Goal: Complete application form

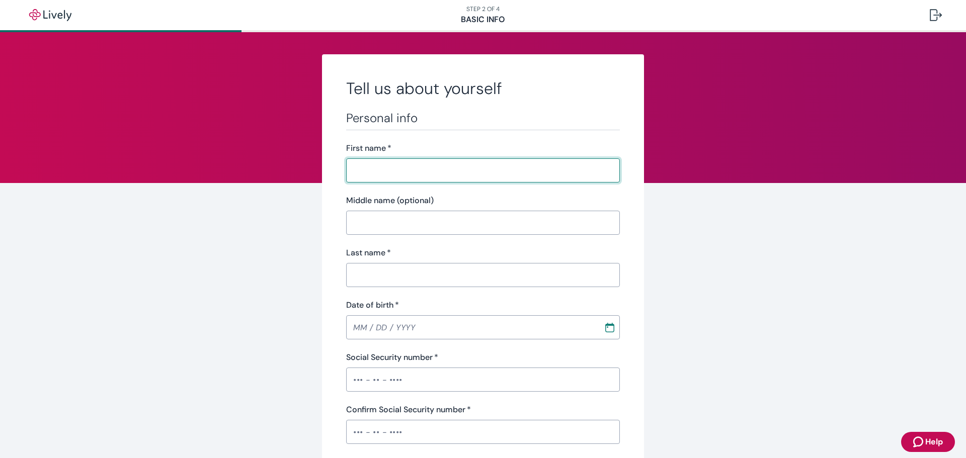
click at [400, 175] on input "First name   *" at bounding box center [483, 170] width 274 height 20
type input "[PERSON_NAME]"
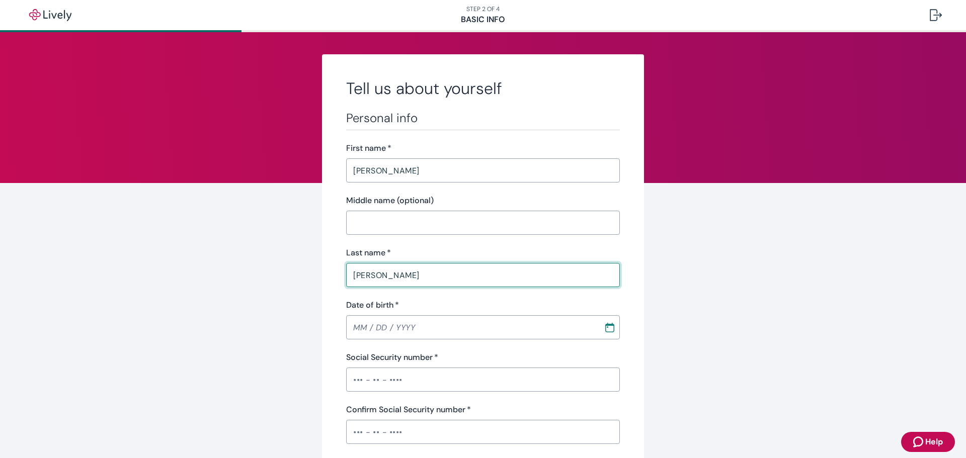
type input "[PERSON_NAME]"
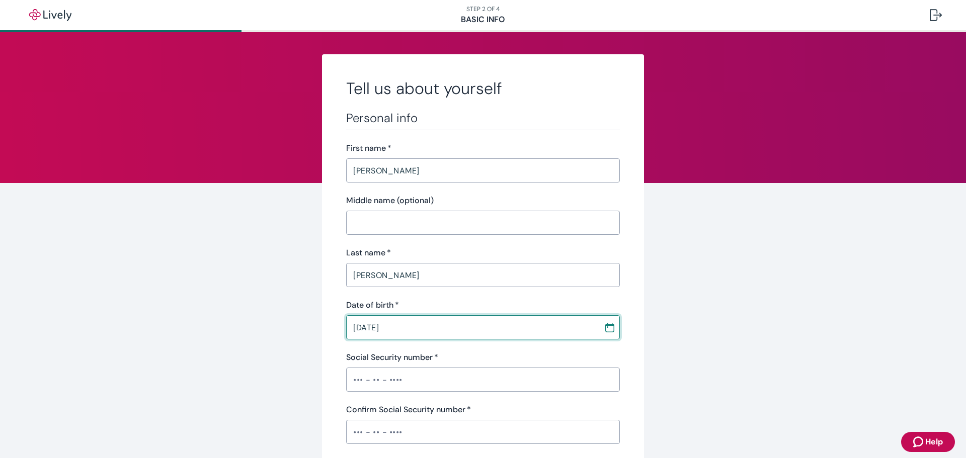
type input "[DATE]"
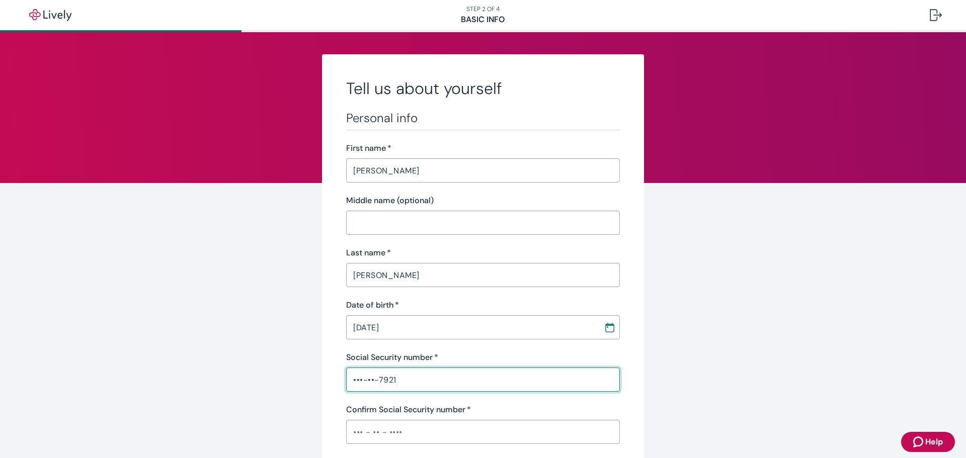
type input "•••-••-7921"
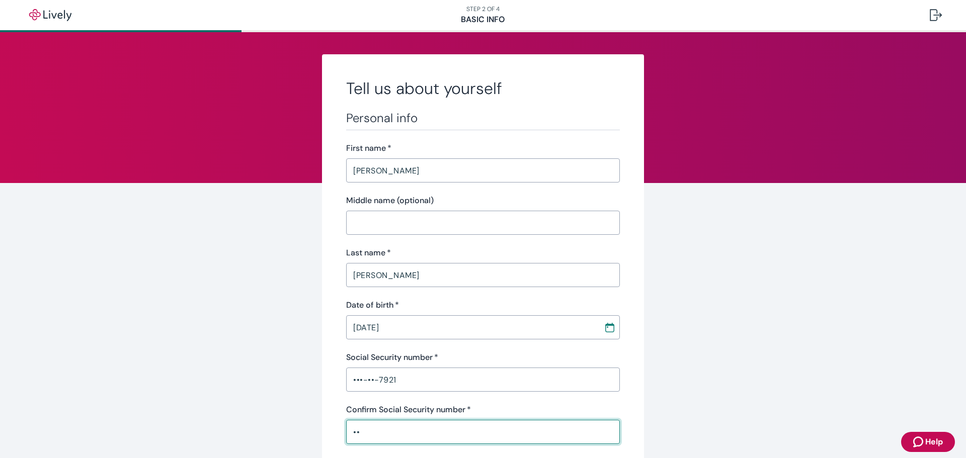
type input "•"
type input "•••-••-7921"
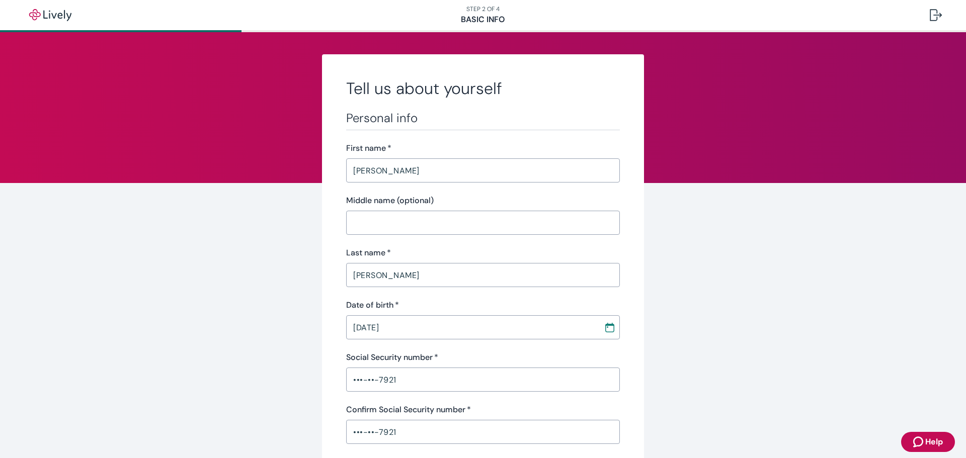
scroll to position [239, 0]
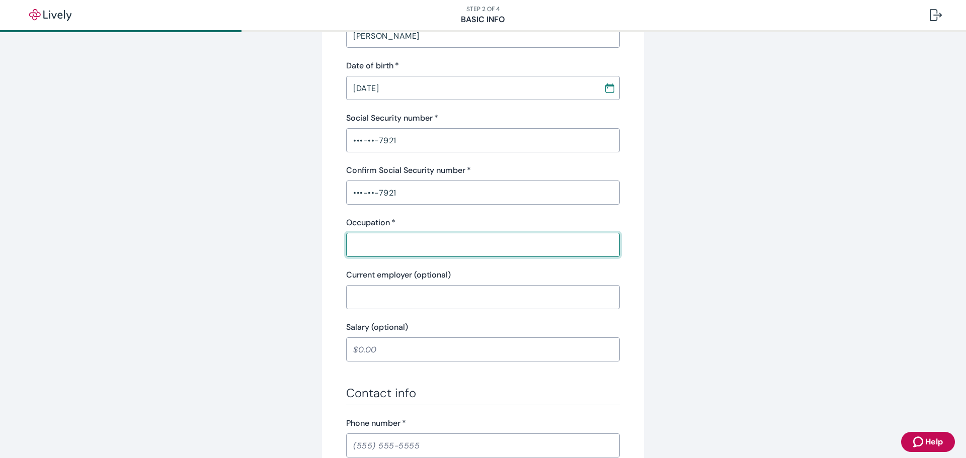
type input "Sales"
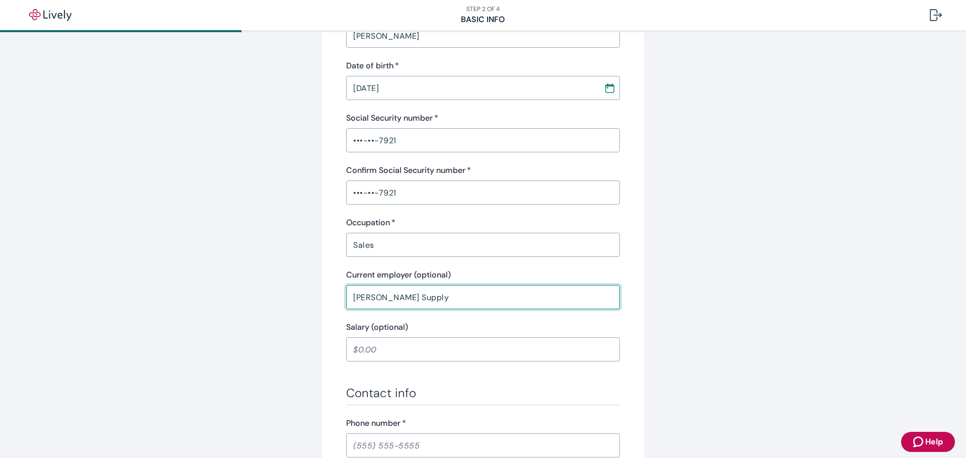
type input "[PERSON_NAME] Supply"
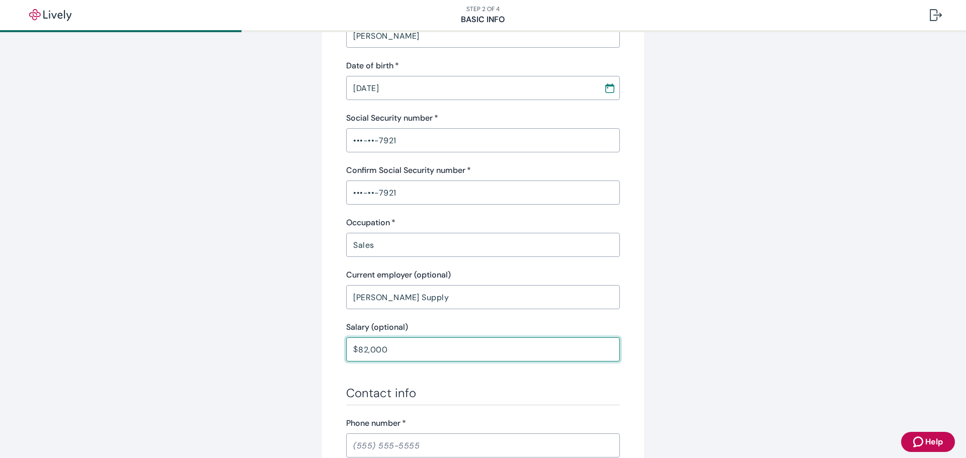
type input "82,000.00"
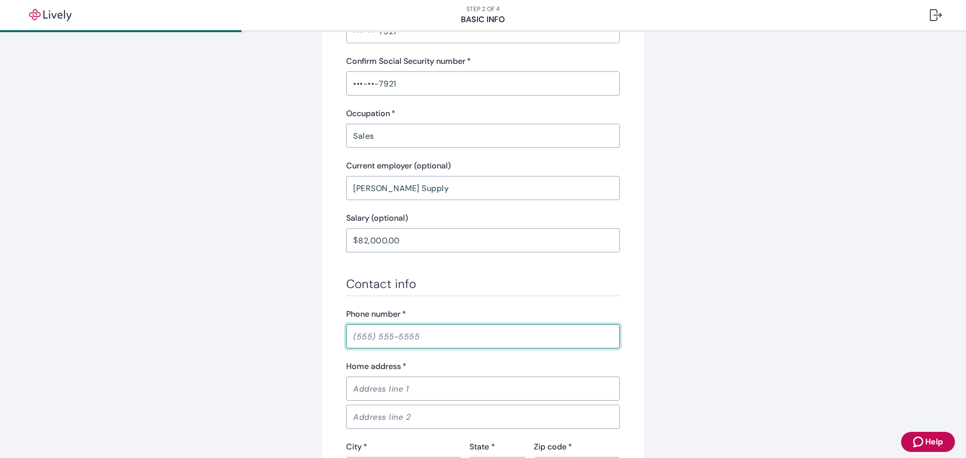
scroll to position [441, 0]
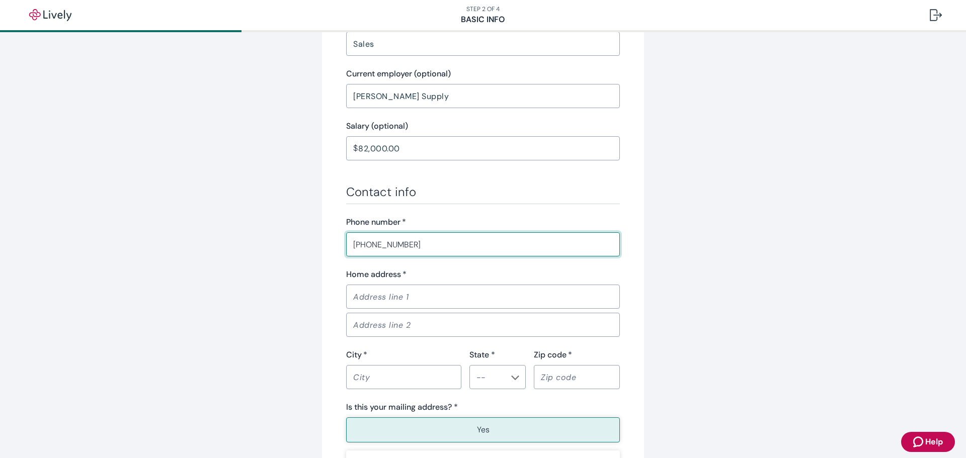
type input "[PHONE_NUMBER]"
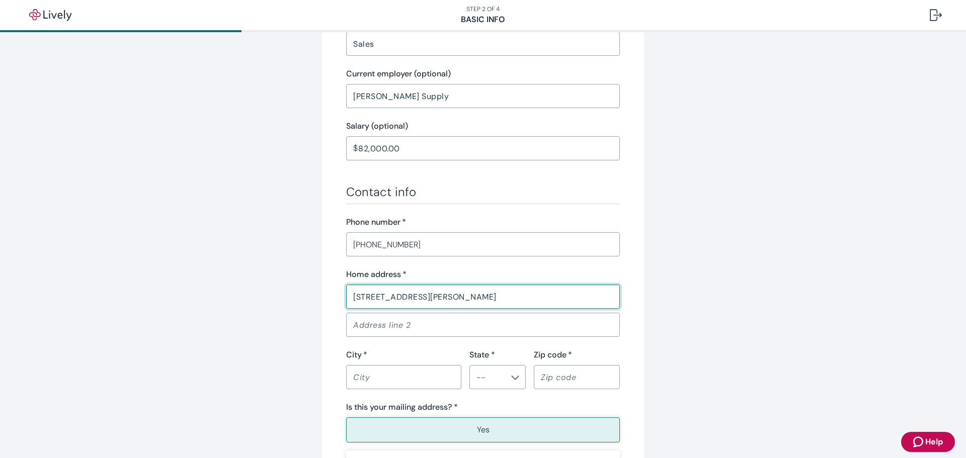
type input "[STREET_ADDRESS][PERSON_NAME]"
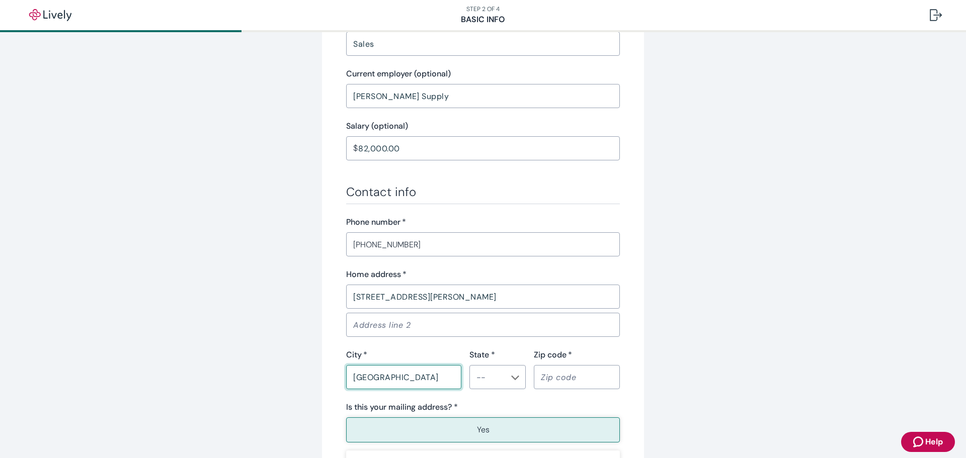
type input "[GEOGRAPHIC_DATA]"
type input "PA"
type input "18031"
type button "true"
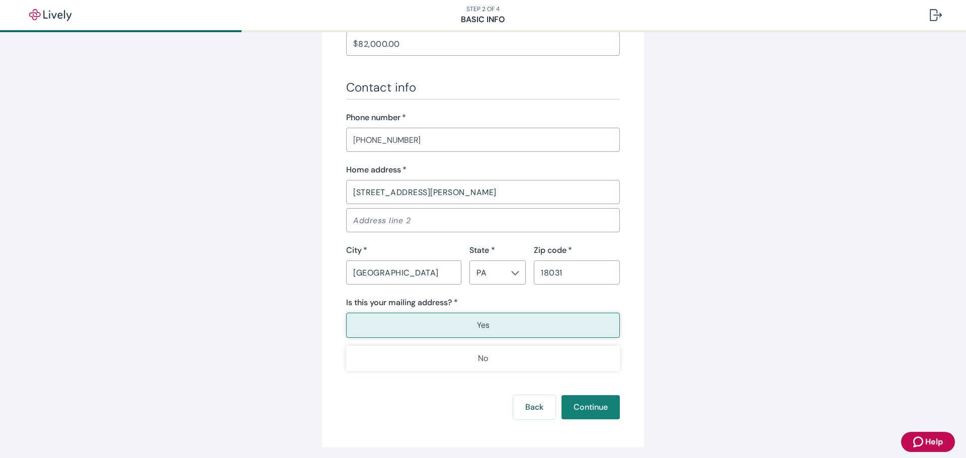
scroll to position [583, 0]
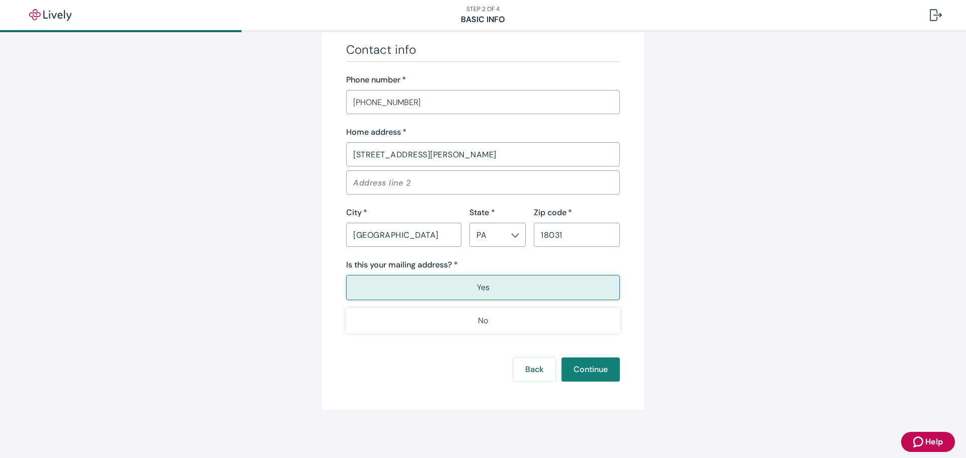
click at [444, 289] on button "Yes" at bounding box center [483, 287] width 274 height 25
click at [582, 373] on button "Continue" at bounding box center [590, 370] width 58 height 24
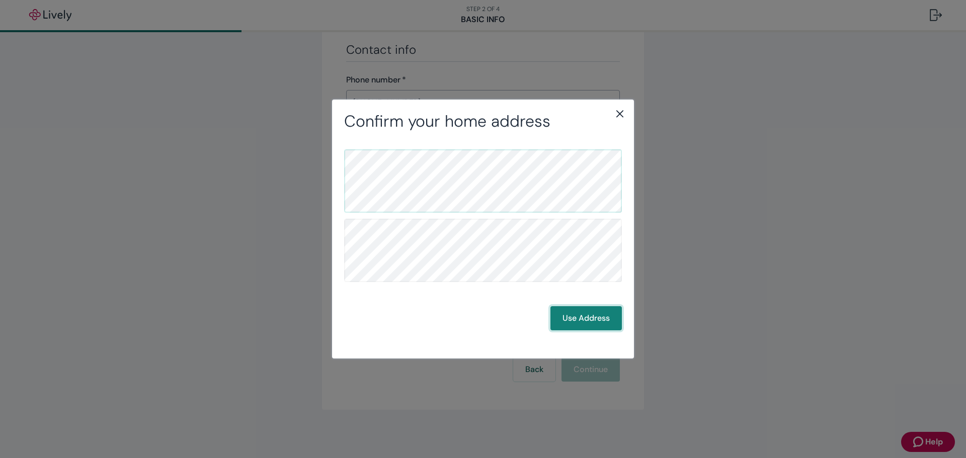
click at [572, 321] on button "Use Address" at bounding box center [585, 318] width 71 height 24
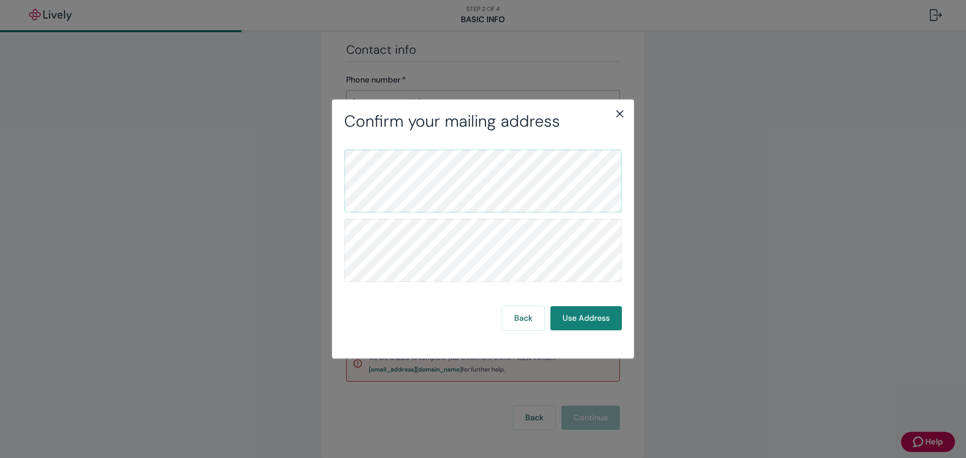
click at [622, 113] on icon "close" at bounding box center [620, 114] width 12 height 12
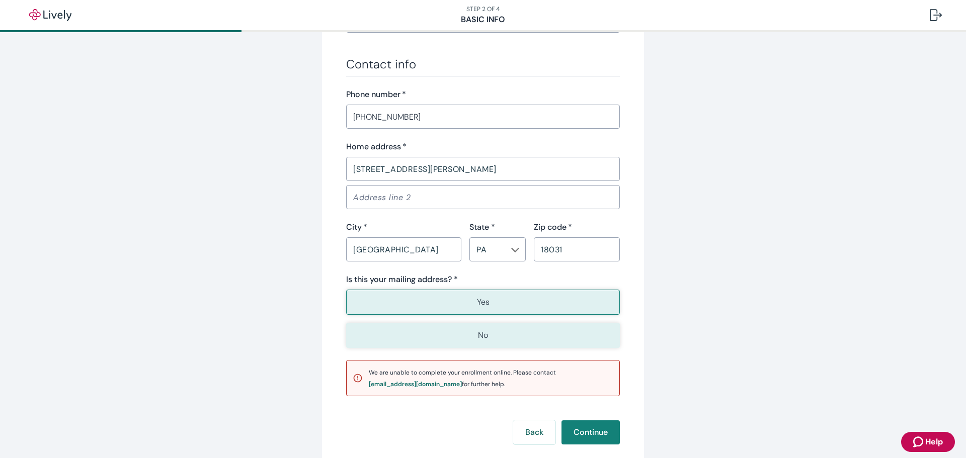
scroll to position [631, 0]
